Goal: Check status: Check status

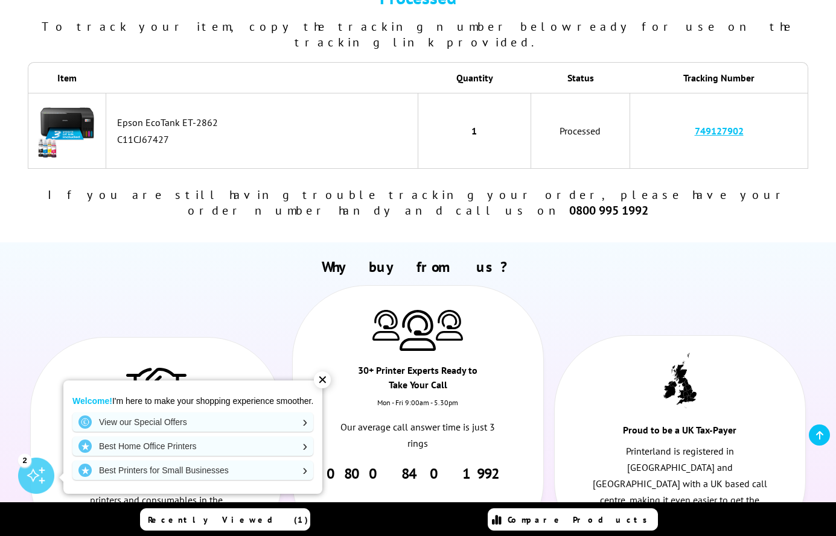
scroll to position [201, 0]
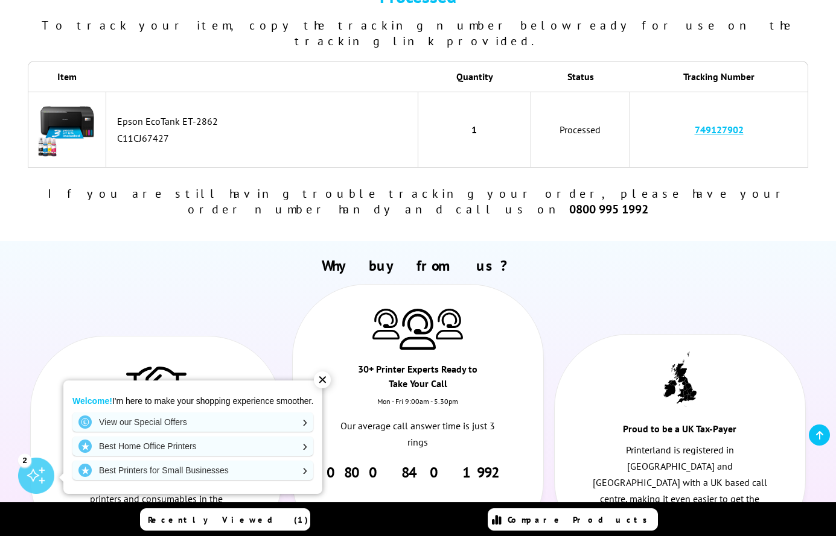
click at [325, 377] on div "✕" at bounding box center [322, 380] width 17 height 17
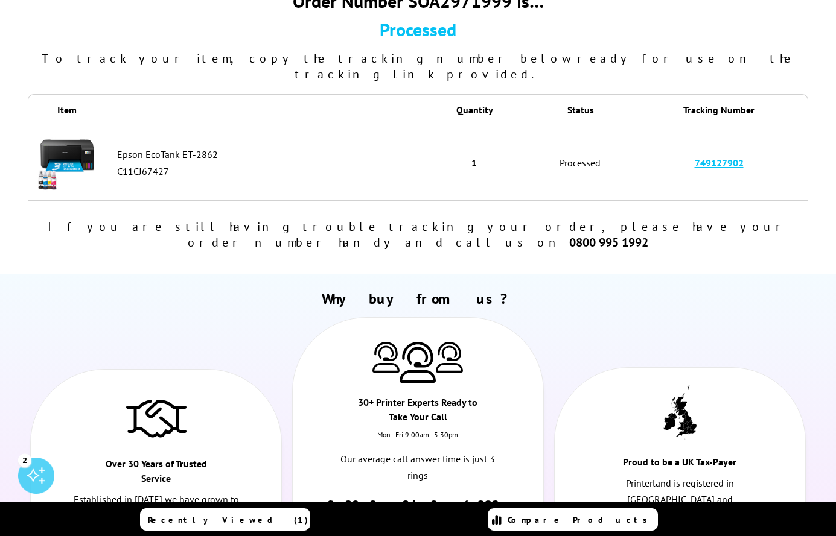
scroll to position [0, 0]
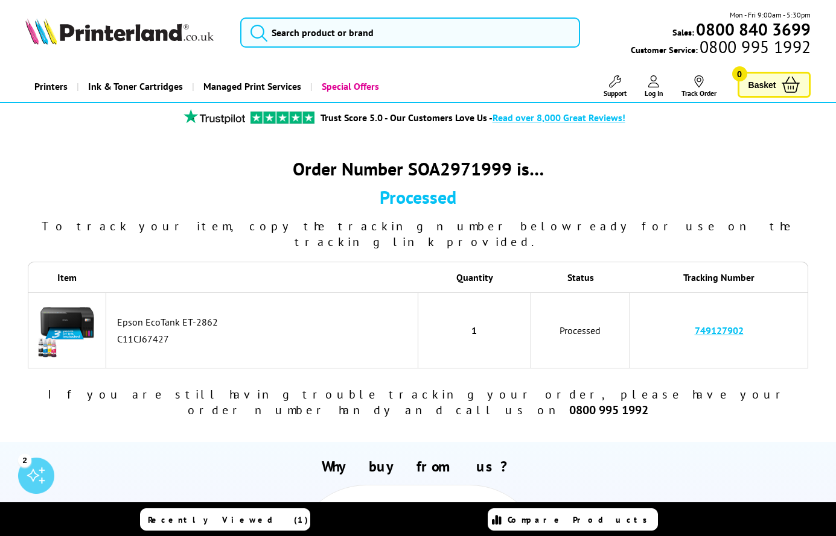
click at [719, 325] on link "749127902" at bounding box center [718, 331] width 49 height 12
drag, startPoint x: 751, startPoint y: 316, endPoint x: 683, endPoint y: 314, distance: 67.6
click at [683, 314] on td "749127902" at bounding box center [718, 331] width 177 height 76
copy link "749127902"
click at [773, 457] on h2 "Why buy from us?" at bounding box center [418, 466] width 786 height 19
